Goal: Task Accomplishment & Management: Manage account settings

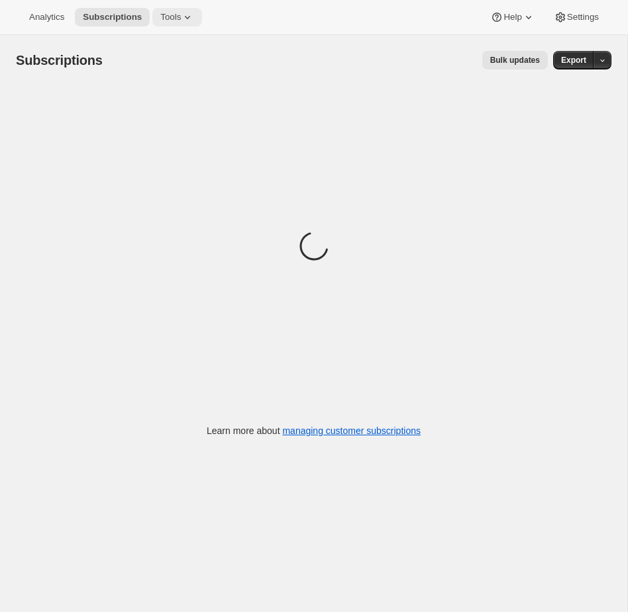
click at [171, 15] on span "Tools" at bounding box center [170, 17] width 21 height 11
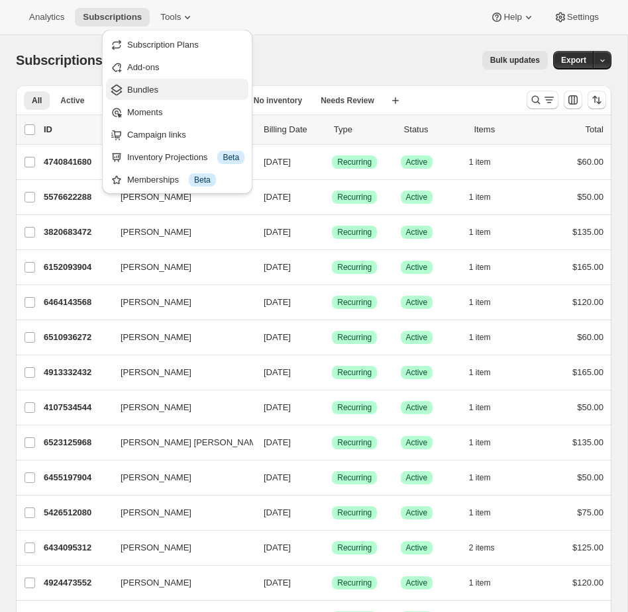
click at [163, 89] on span "Bundles" at bounding box center [185, 89] width 117 height 13
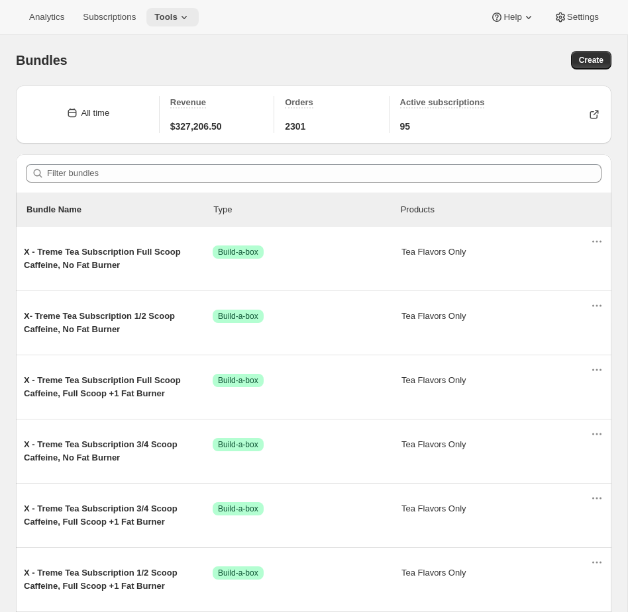
click at [177, 15] on span "Tools" at bounding box center [165, 17] width 23 height 11
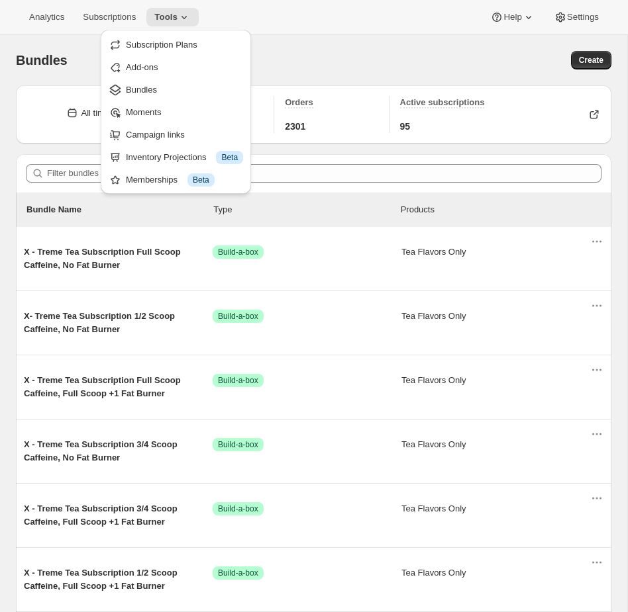
click at [367, 0] on div "Analytics Subscriptions Tools Help Settings" at bounding box center [314, 17] width 628 height 35
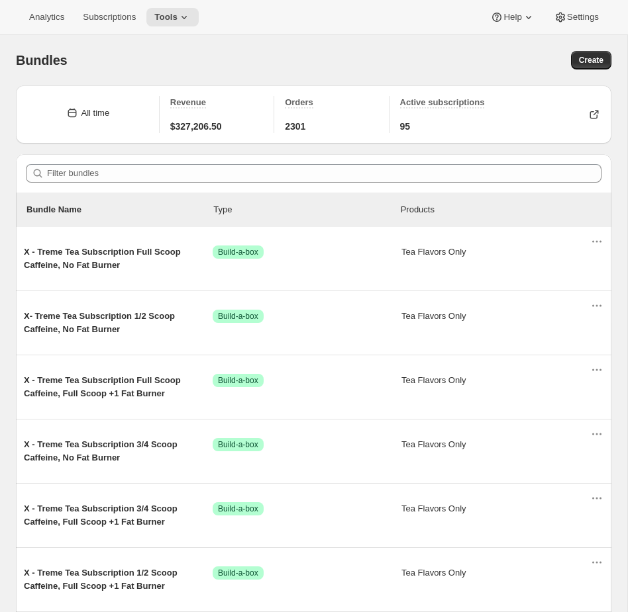
click at [116, 183] on div "Filter bundles" at bounding box center [313, 173] width 595 height 38
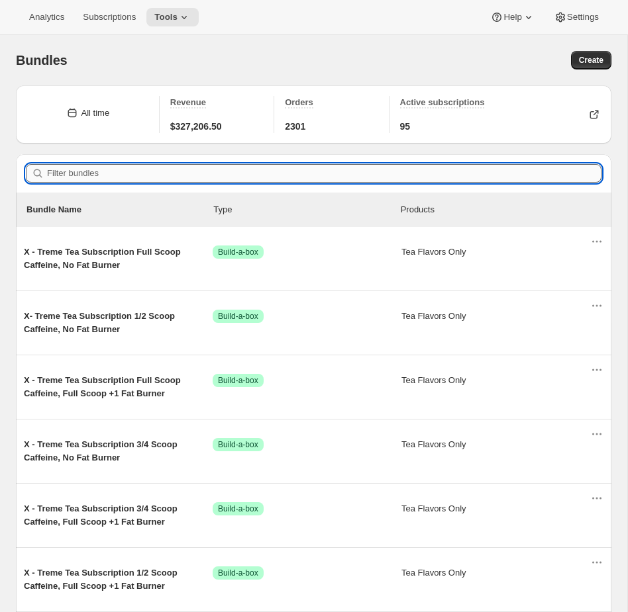
click at [103, 174] on input "Filter bundles" at bounding box center [324, 173] width 554 height 19
paste input "44104827797712"
type input "44104827797712"
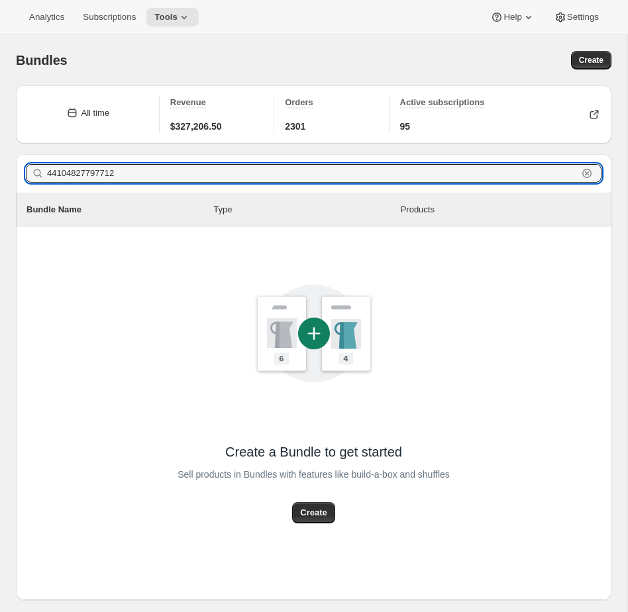
drag, startPoint x: 181, startPoint y: 179, endPoint x: -89, endPoint y: 179, distance: 270.1
click at [0, 179] on html "Analytics Subscriptions Tools Help Settings Skip to content Bundles. This page …" at bounding box center [314, 306] width 628 height 612
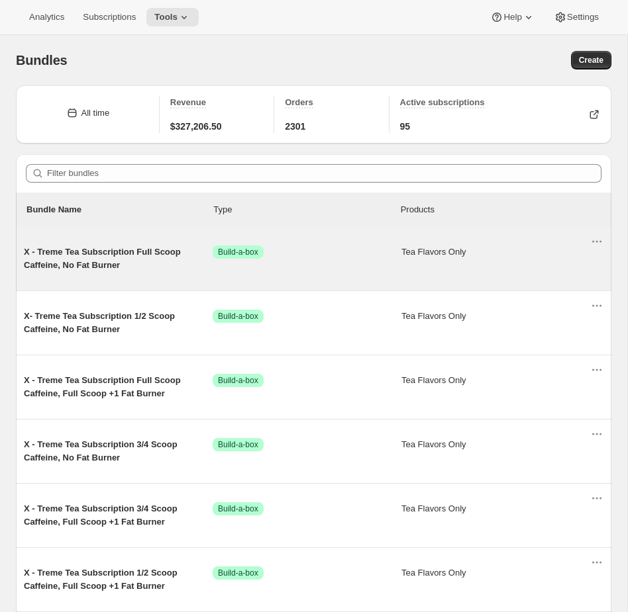
click at [330, 260] on div "X - Treme Tea Subscription Full Scoop Caffeine, No Fat Burner Success Build-a-b…" at bounding box center [307, 259] width 566 height 26
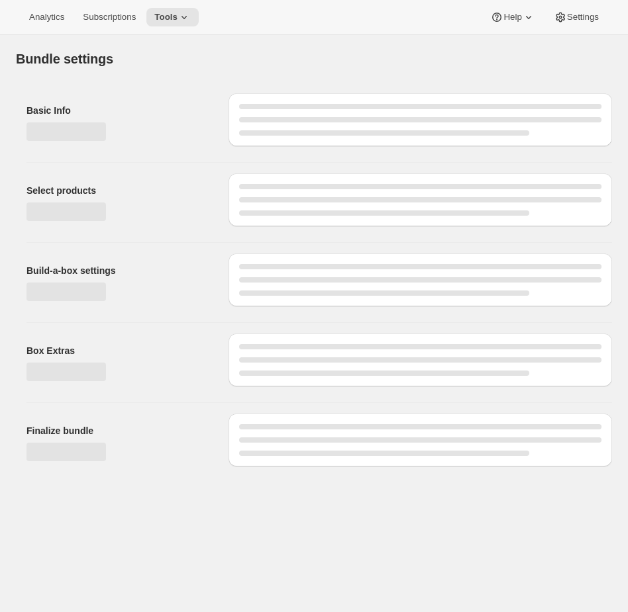
type input "X - Treme Tea Subscription Full Scoop Caffeine, No Fat Burner"
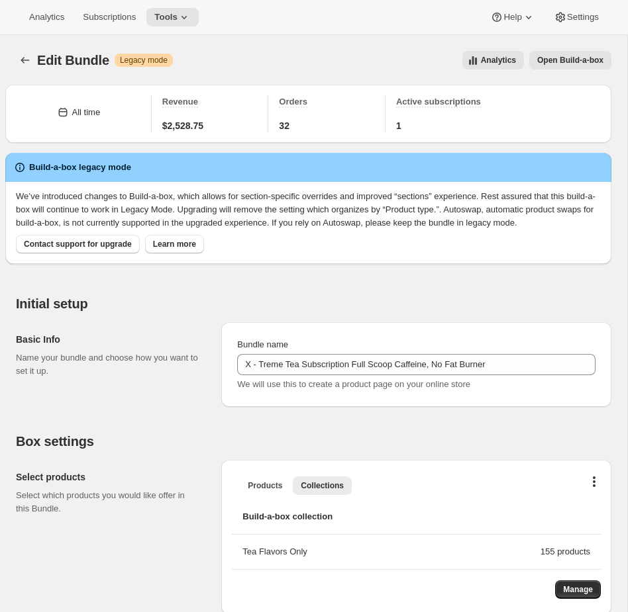
click at [566, 62] on span "Open Build-a-box" at bounding box center [570, 60] width 66 height 11
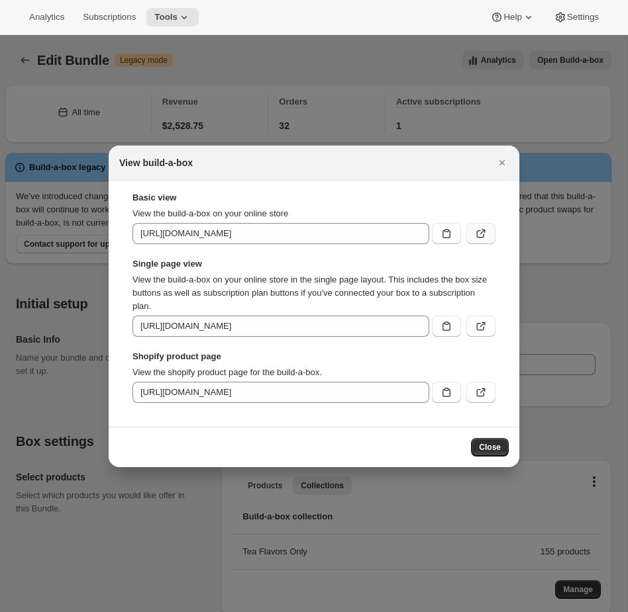
click at [479, 236] on icon ":r143:" at bounding box center [480, 233] width 13 height 13
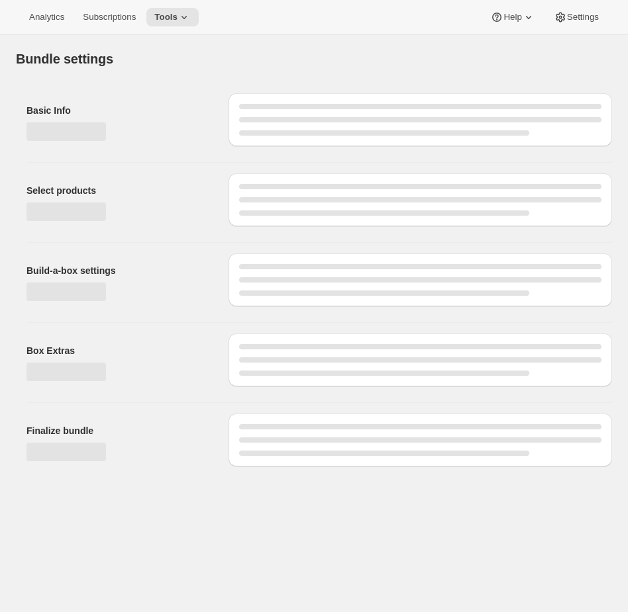
type input "X - Treme Tea Subscription"
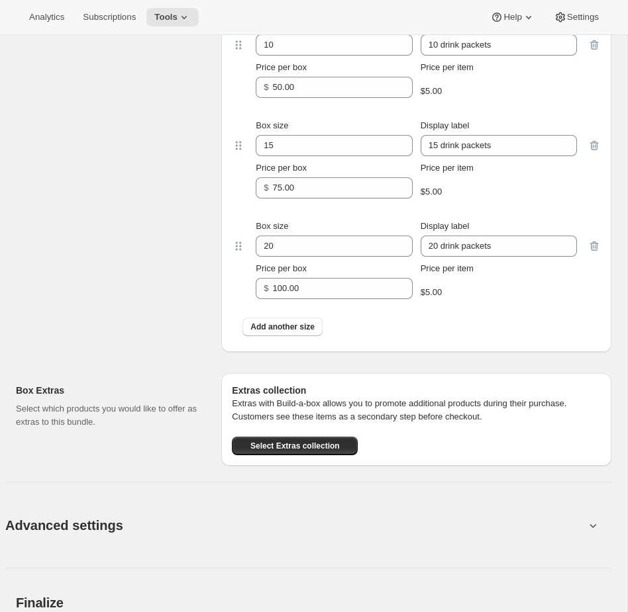
scroll to position [1126, 0]
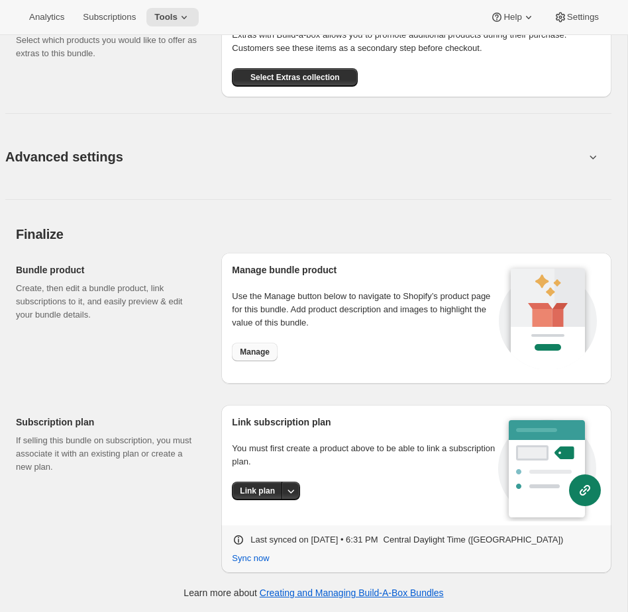
click at [245, 356] on span "Manage" at bounding box center [255, 352] width 30 height 11
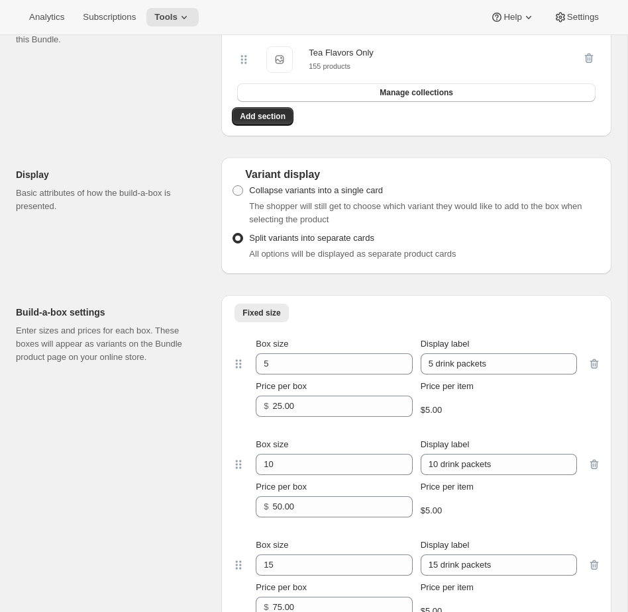
scroll to position [0, 0]
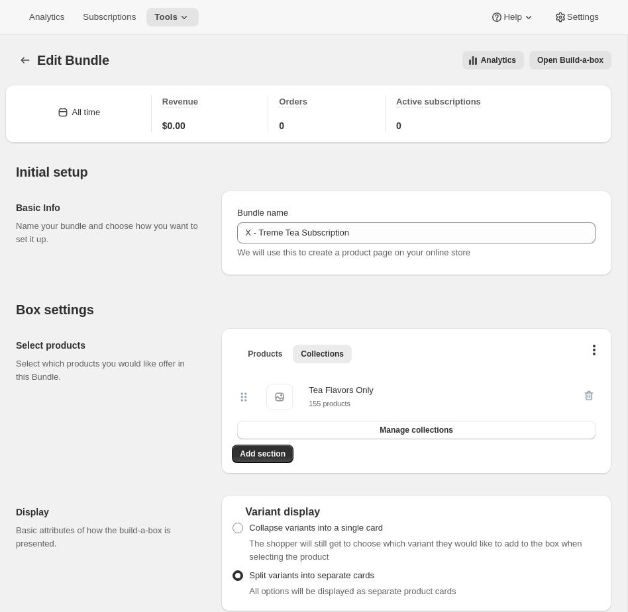
click at [561, 57] on span "Open Build-a-box" at bounding box center [570, 60] width 66 height 11
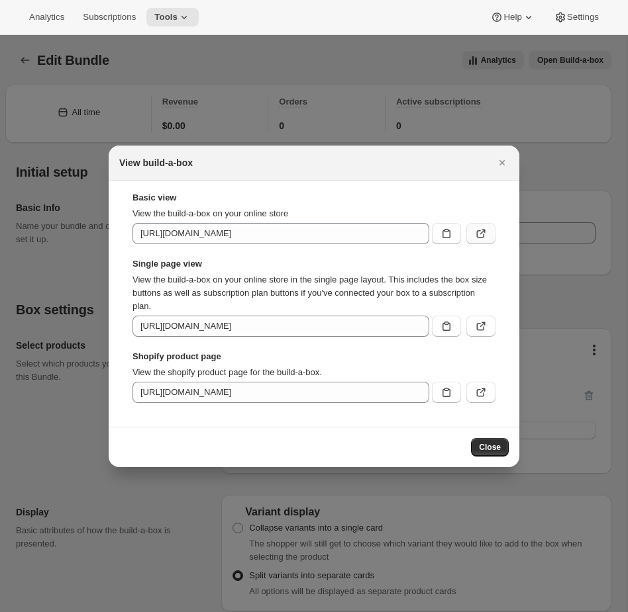
click at [485, 232] on icon ":r30:" at bounding box center [482, 231] width 5 height 5
click at [499, 162] on icon "Close" at bounding box center [501, 162] width 13 height 13
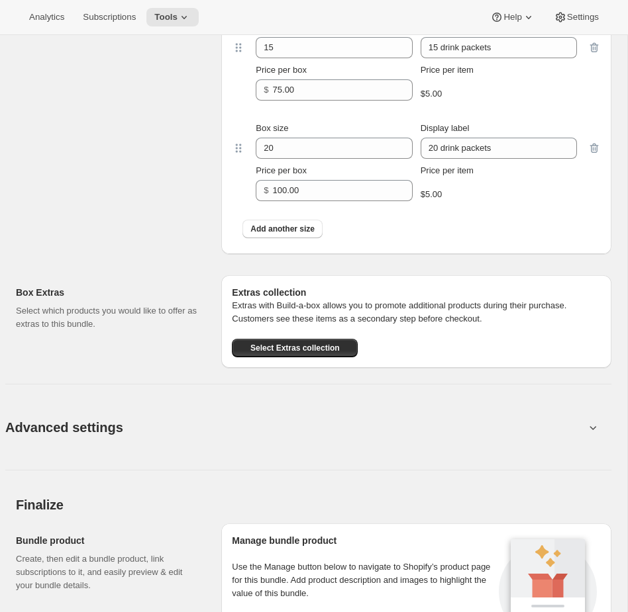
scroll to position [1126, 0]
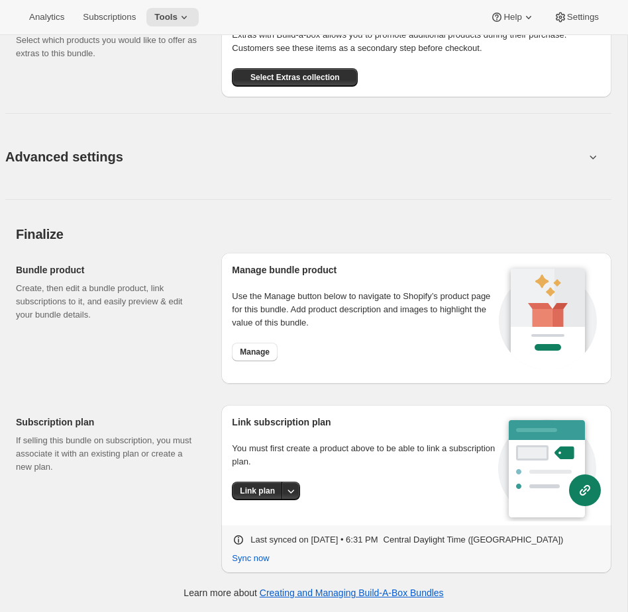
click at [265, 343] on div "Manage bundle product Use the Manage button below to navigate to Shopify’s prod…" at bounding box center [363, 318] width 263 height 110
click at [258, 352] on span "Manage" at bounding box center [255, 352] width 30 height 11
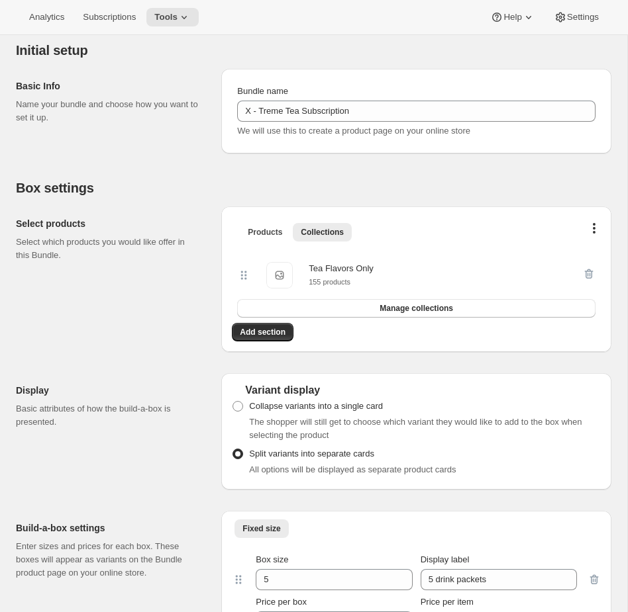
scroll to position [0, 0]
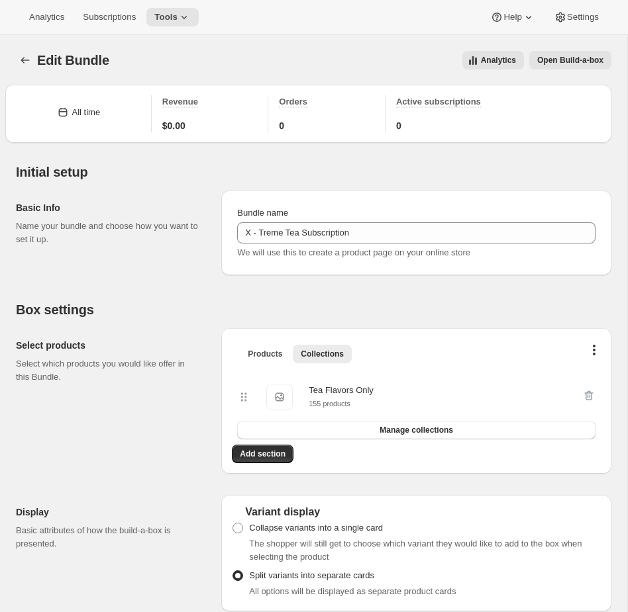
click at [558, 68] on button "Open Build-a-box" at bounding box center [570, 60] width 82 height 19
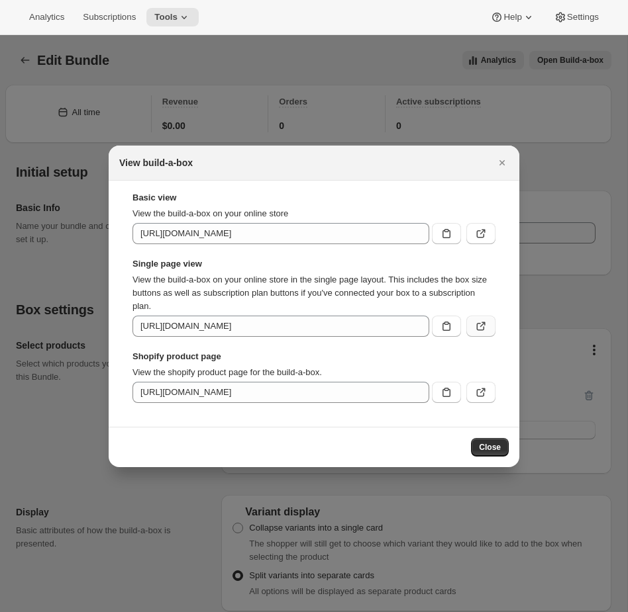
click at [477, 326] on icon ":r30:" at bounding box center [481, 327] width 8 height 8
click at [483, 397] on icon ":r30:" at bounding box center [480, 392] width 13 height 13
click at [327, 81] on div at bounding box center [314, 306] width 628 height 612
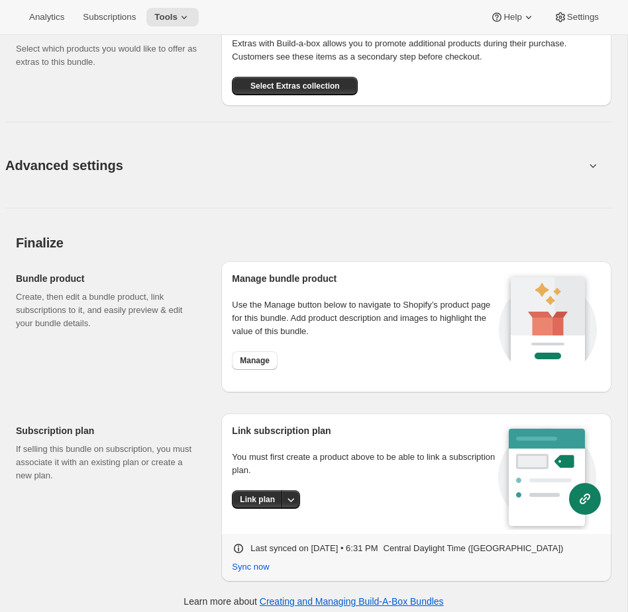
scroll to position [1126, 0]
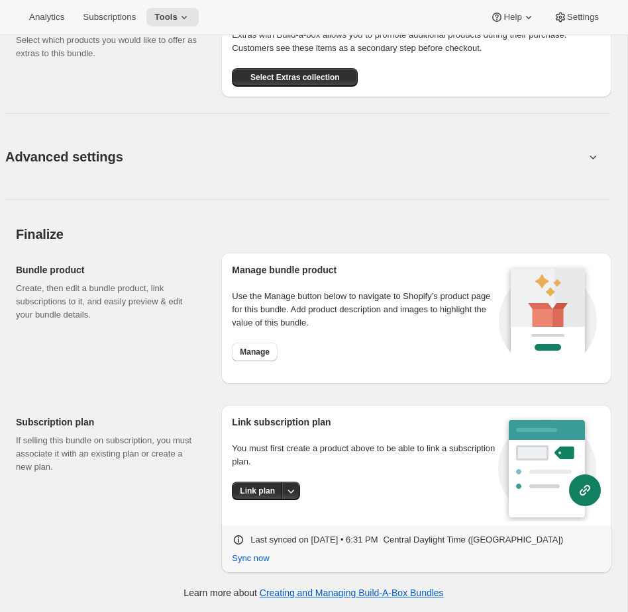
click at [291, 301] on p "Use the Manage button below to navigate to Shopify’s product page for this bund…" at bounding box center [363, 310] width 263 height 40
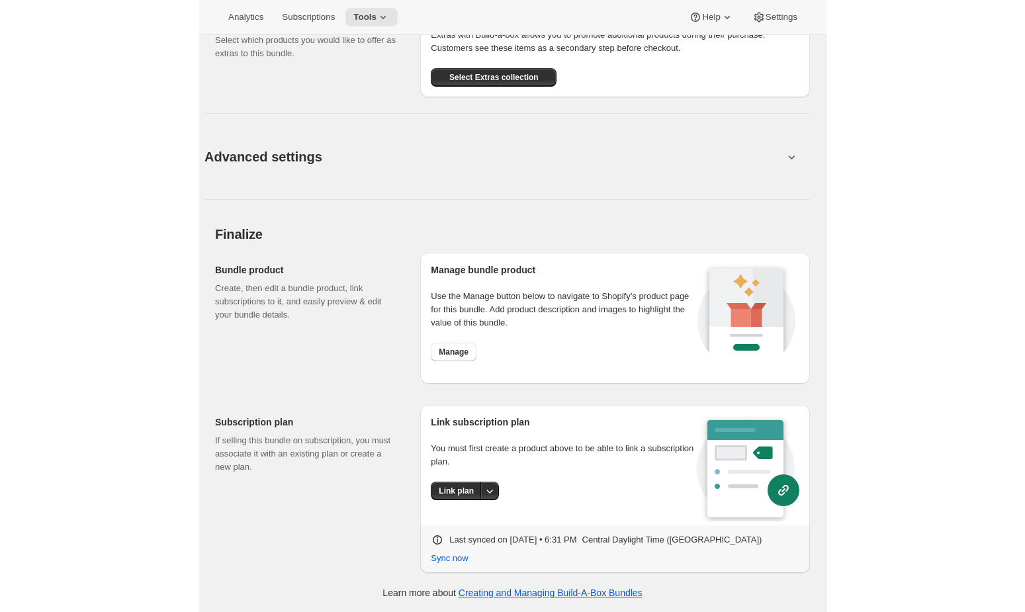
scroll to position [1108, 0]
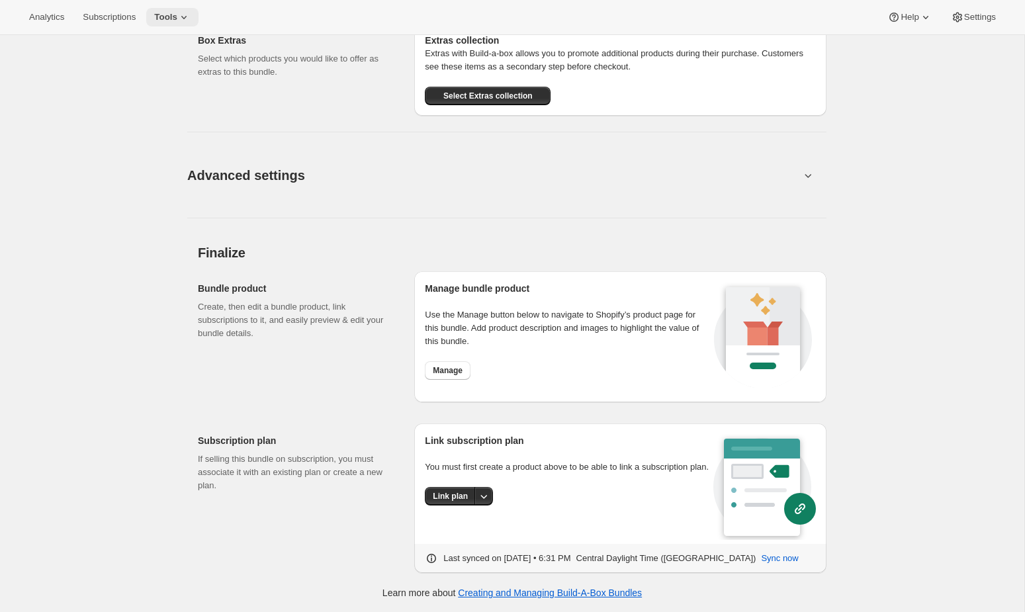
click at [189, 15] on icon at bounding box center [183, 17] width 13 height 13
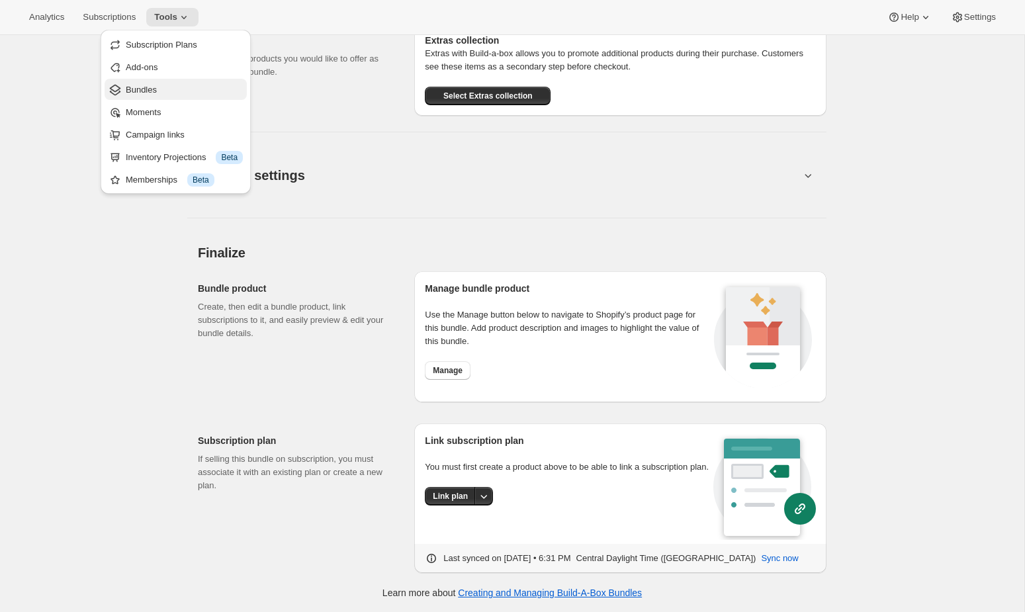
click at [164, 95] on span "Bundles" at bounding box center [184, 89] width 117 height 13
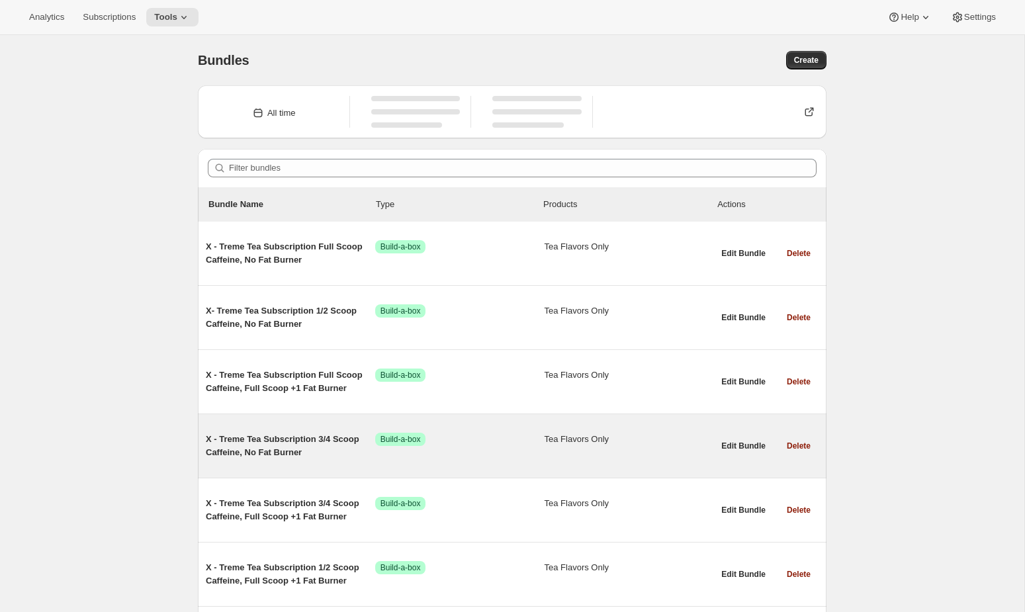
click at [512, 469] on div "X - Treme Tea Subscription 3/4 Scoop Caffeine, No Fat Burner Success Build-a-bo…" at bounding box center [460, 446] width 508 height 48
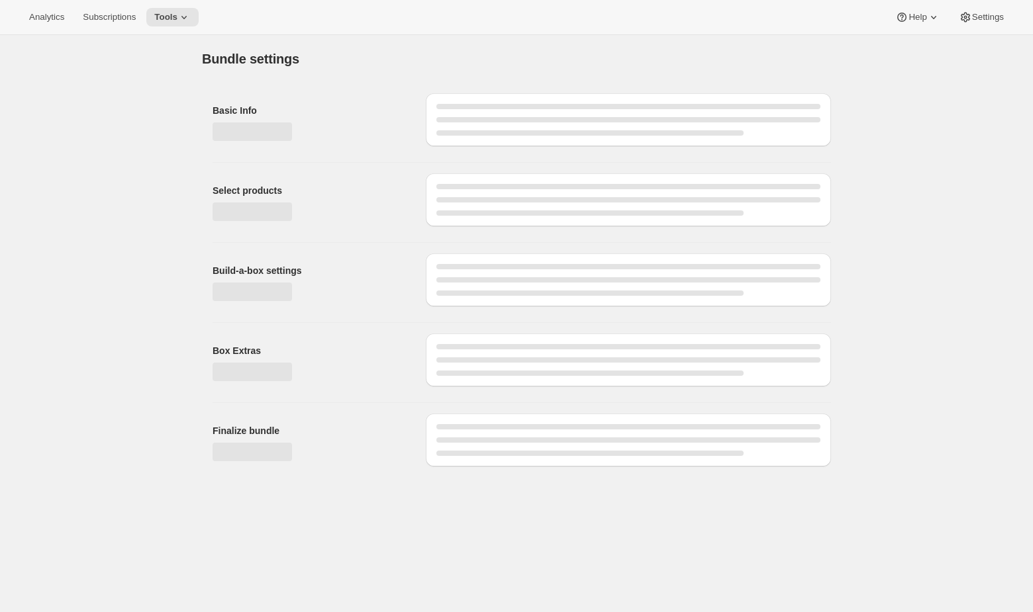
type input "X - Treme Tea Subscription 3/4 Scoop Caffeine, No Fat Burner"
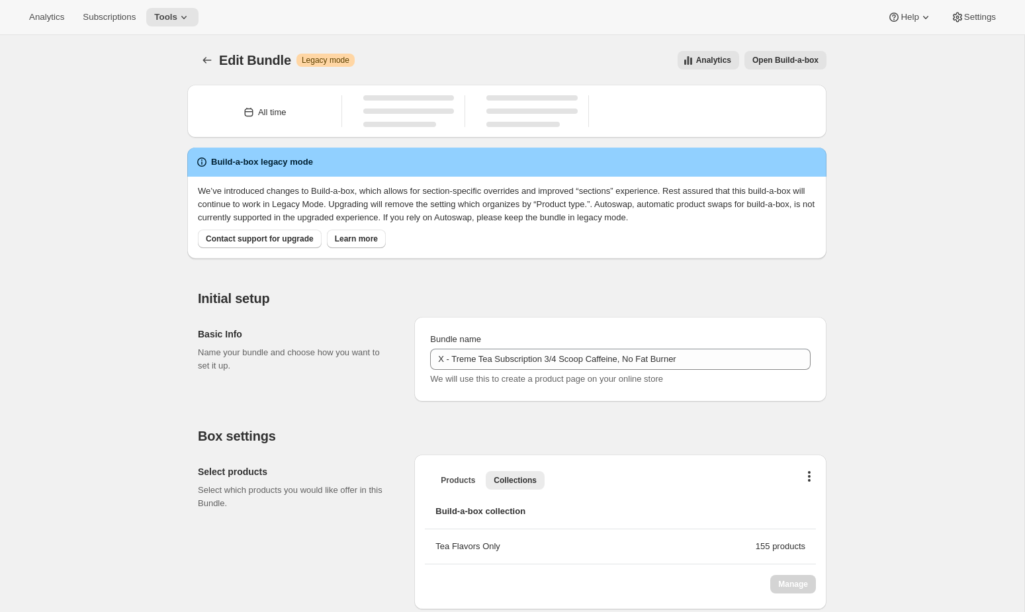
click at [627, 56] on span "Open Build-a-box" at bounding box center [786, 60] width 66 height 11
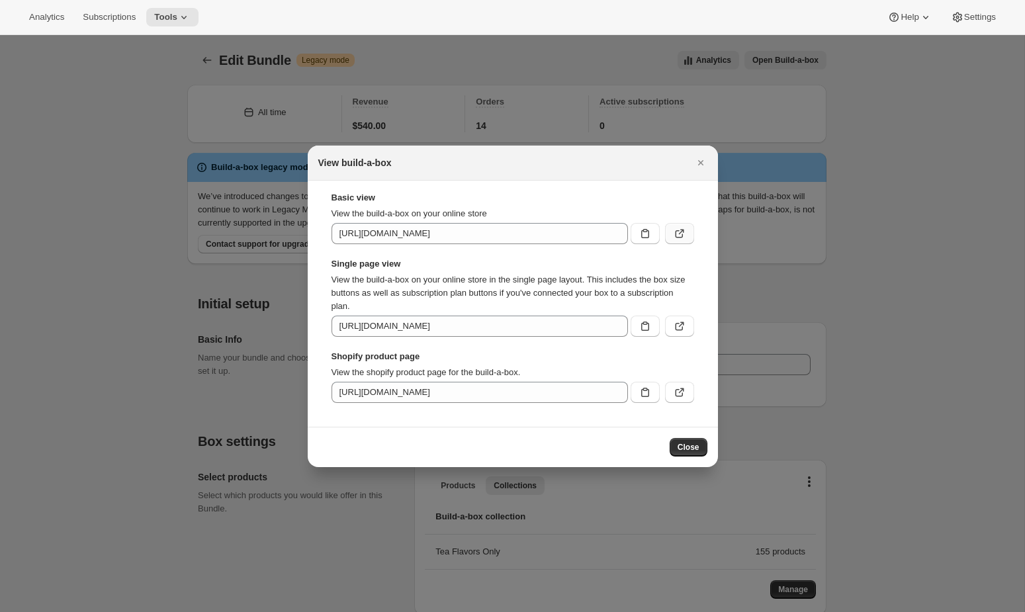
click at [627, 229] on icon ":r5k:" at bounding box center [679, 233] width 13 height 13
